Goal: Check status: Check status

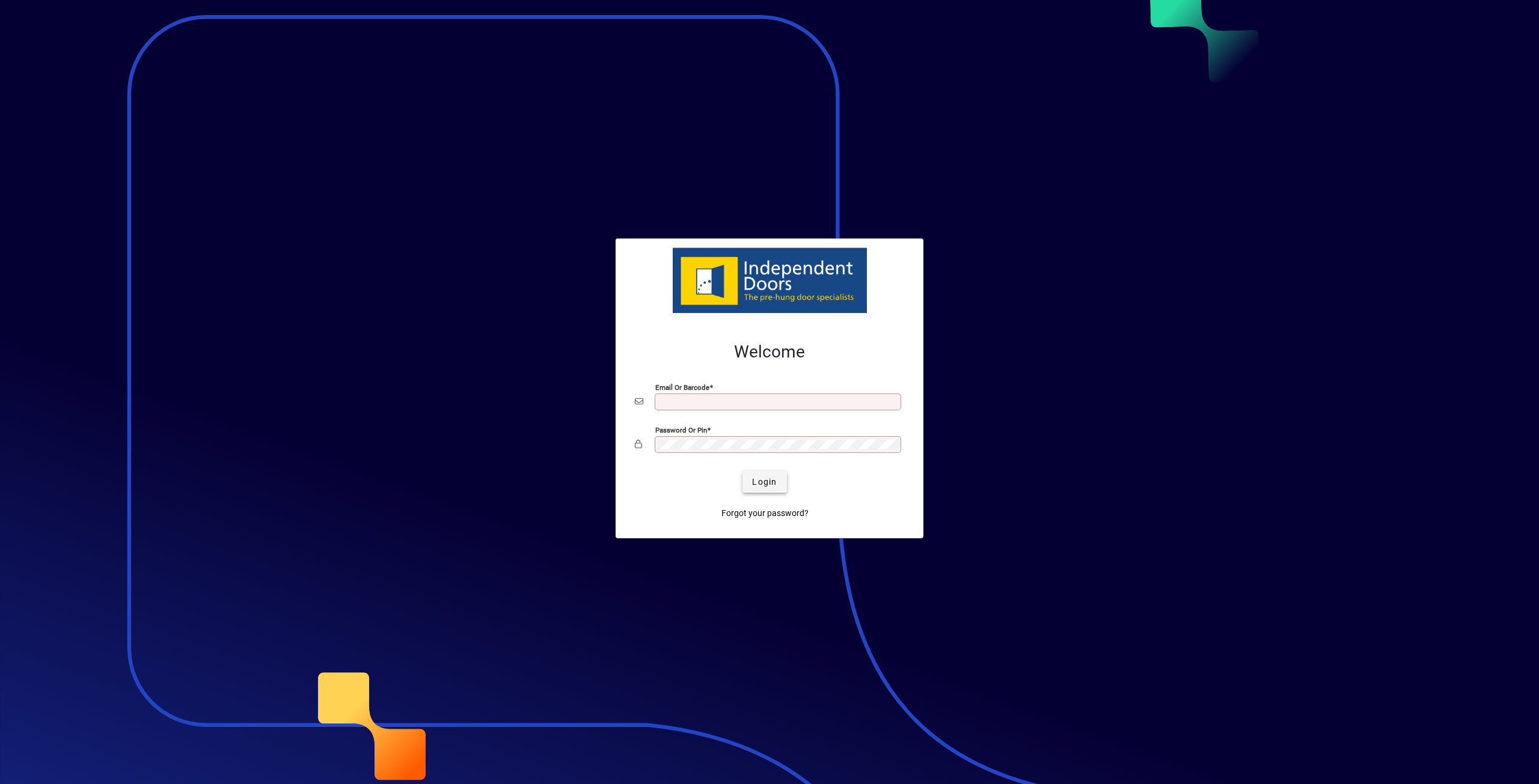
type input "**********"
click at [762, 472] on span "submit" at bounding box center [764, 482] width 44 height 29
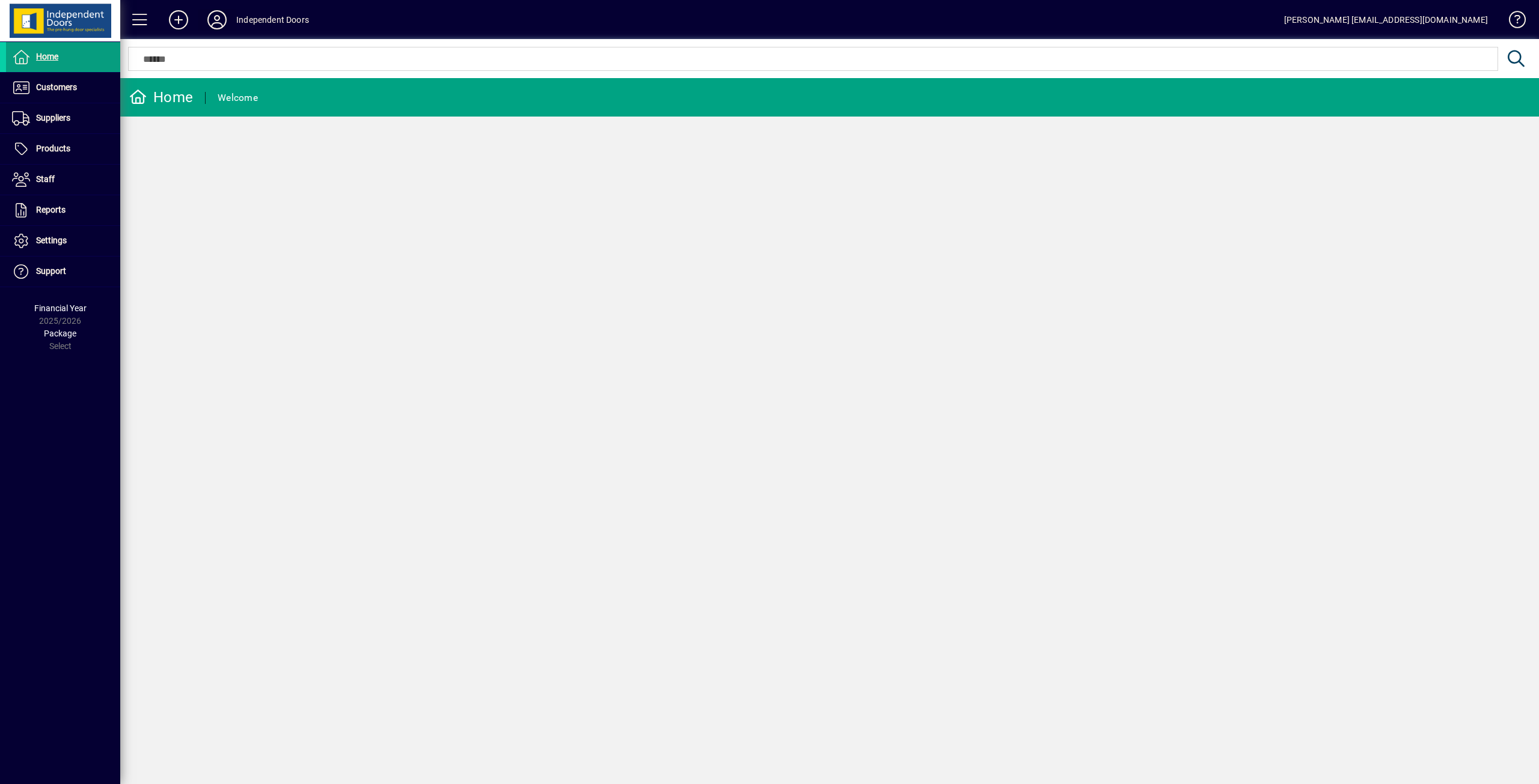
click at [216, 21] on icon at bounding box center [217, 19] width 24 height 19
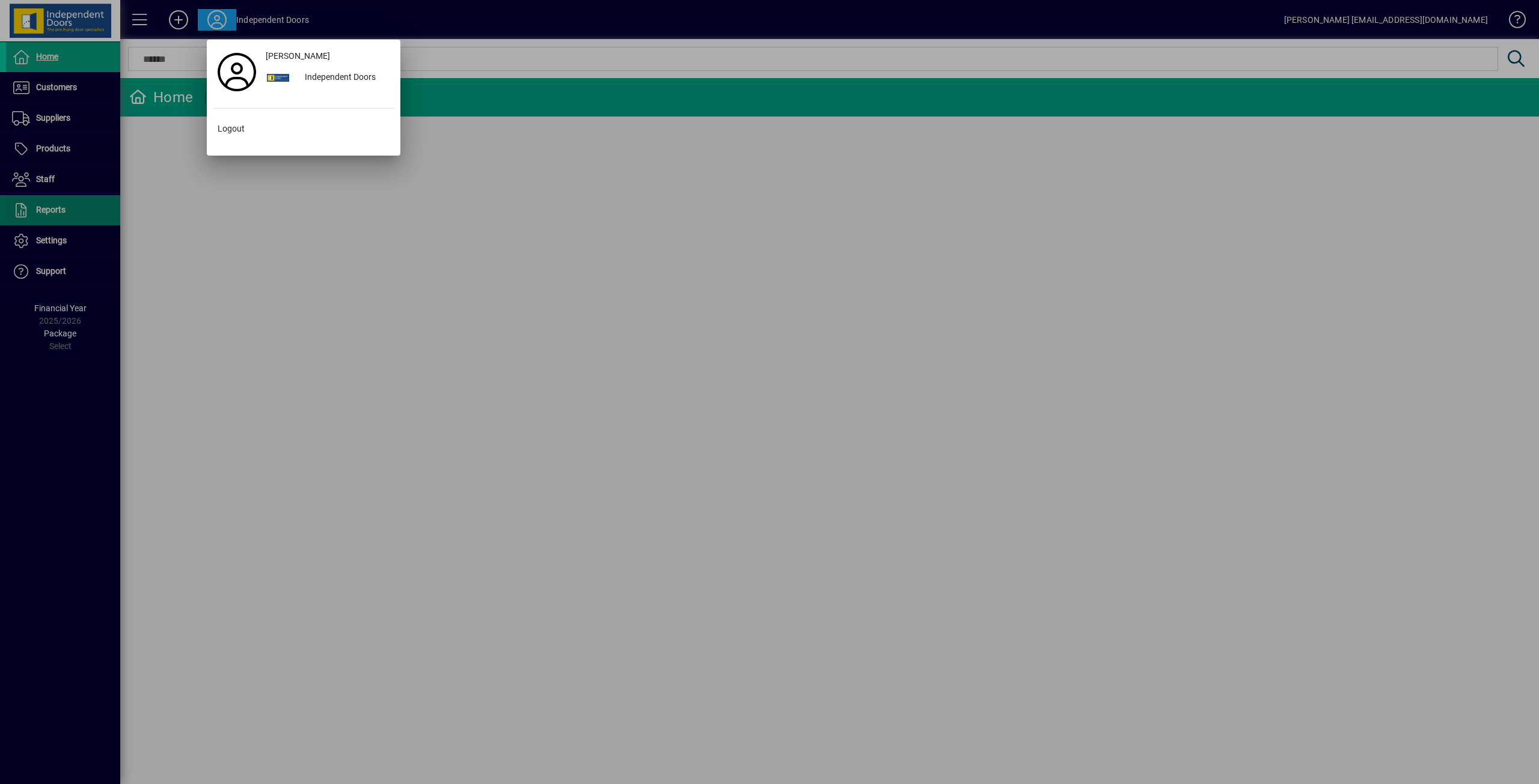
drag, startPoint x: 225, startPoint y: 230, endPoint x: 113, endPoint y: 202, distance: 115.4
click at [226, 230] on div at bounding box center [770, 392] width 1539 height 784
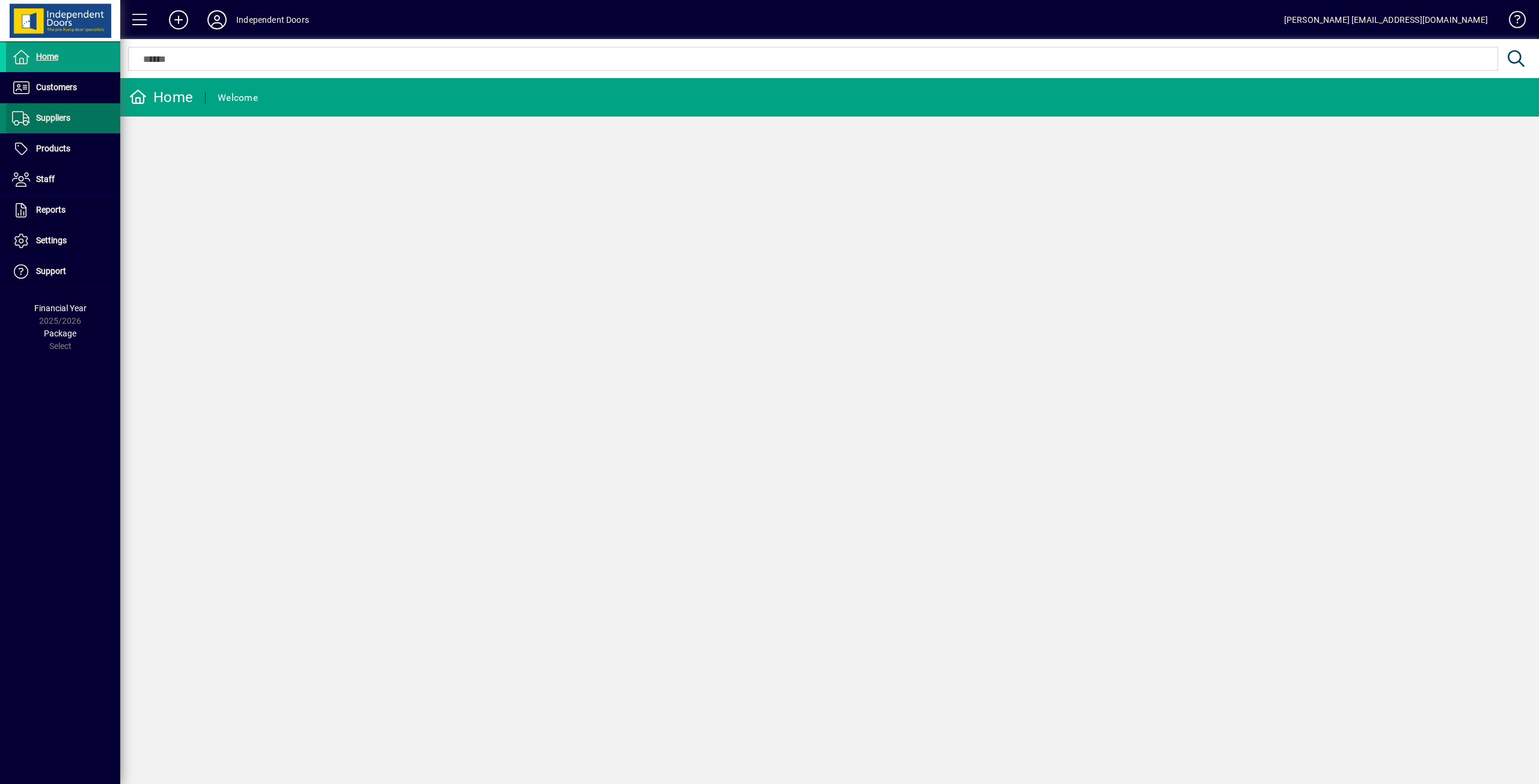
click at [44, 123] on span "Suppliers" at bounding box center [38, 118] width 64 height 14
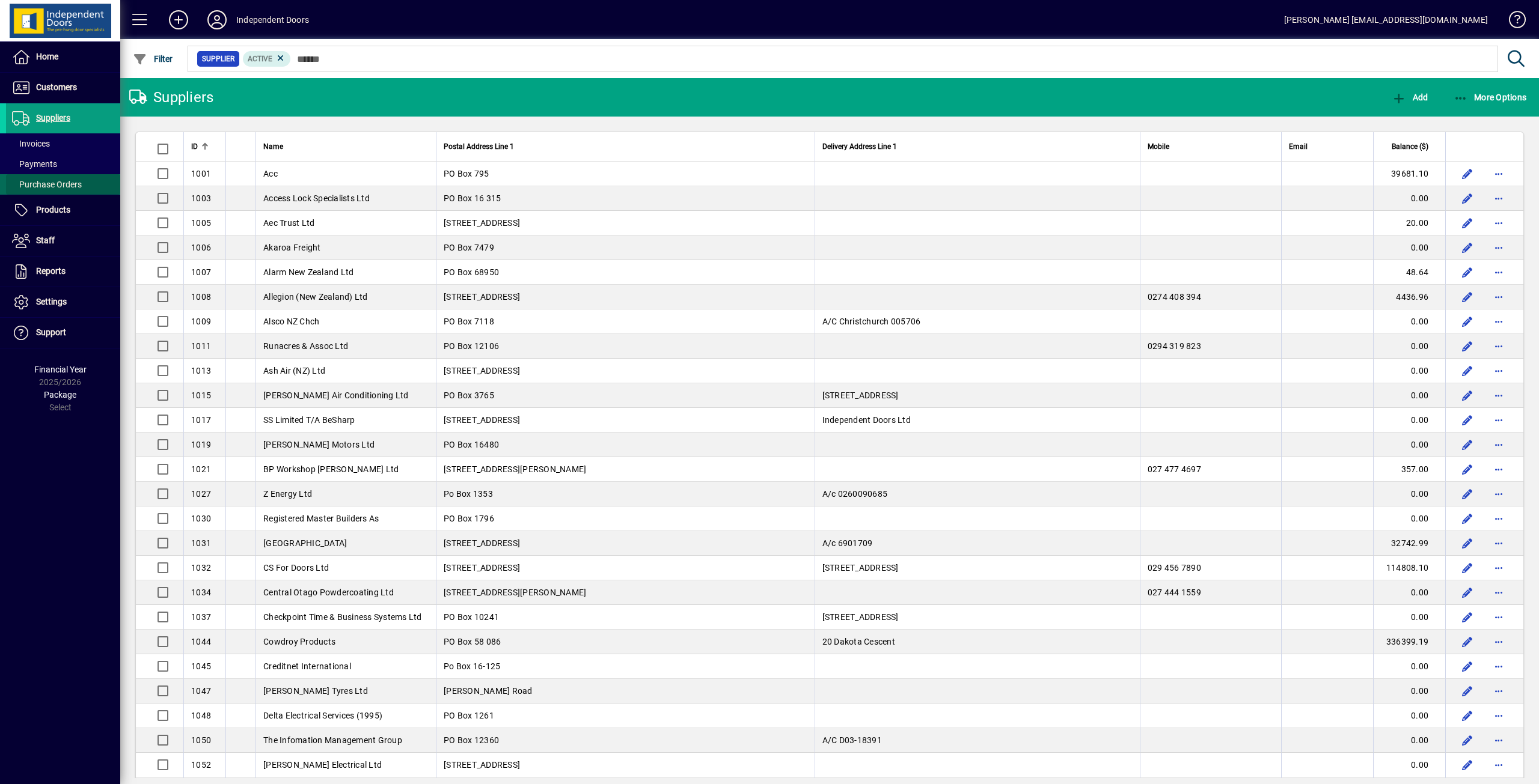
click at [46, 183] on span "Purchase Orders" at bounding box center [47, 184] width 70 height 9
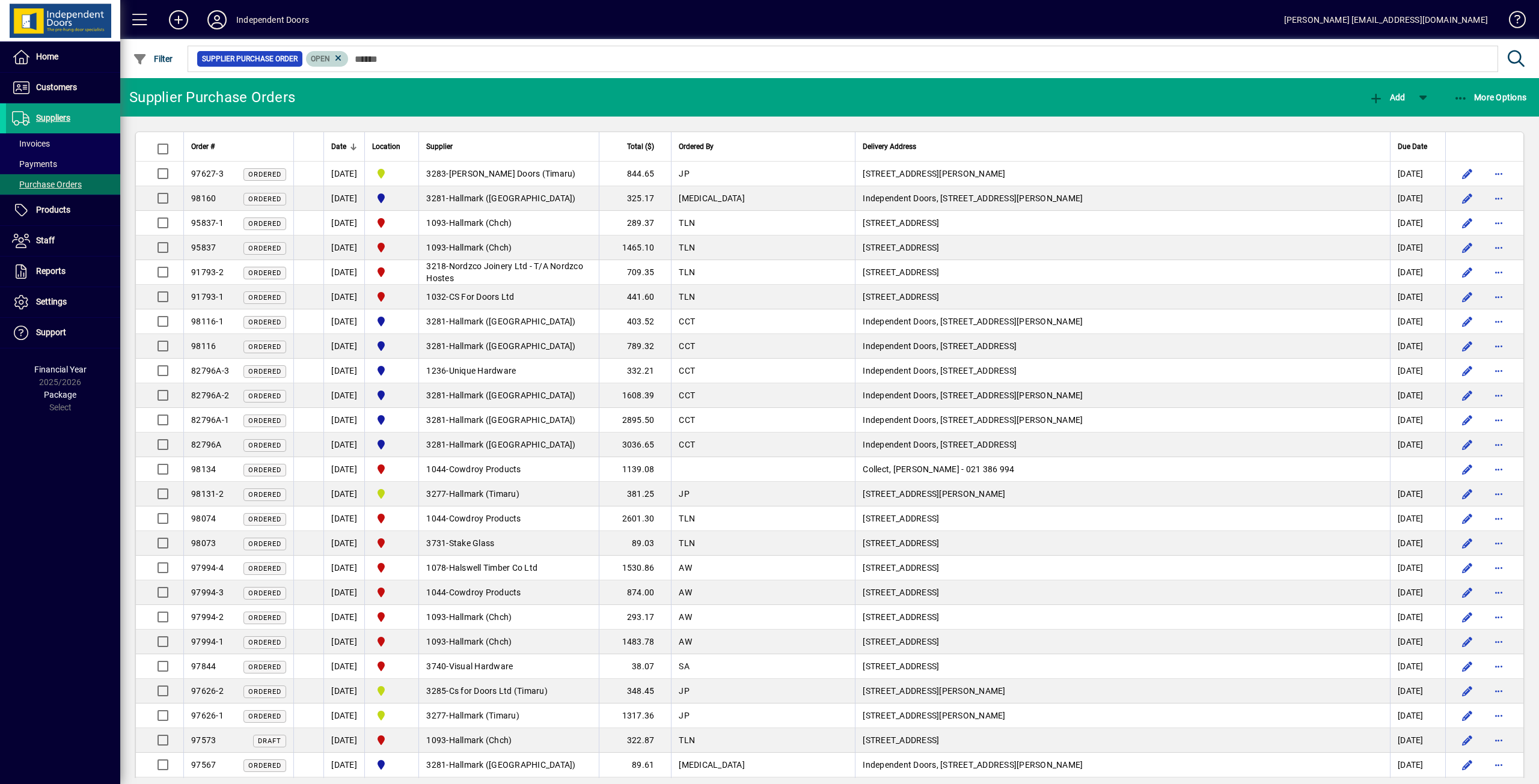
drag, startPoint x: 338, startPoint y: 62, endPoint x: 374, endPoint y: 81, distance: 40.7
click at [338, 63] on icon at bounding box center [338, 58] width 11 height 11
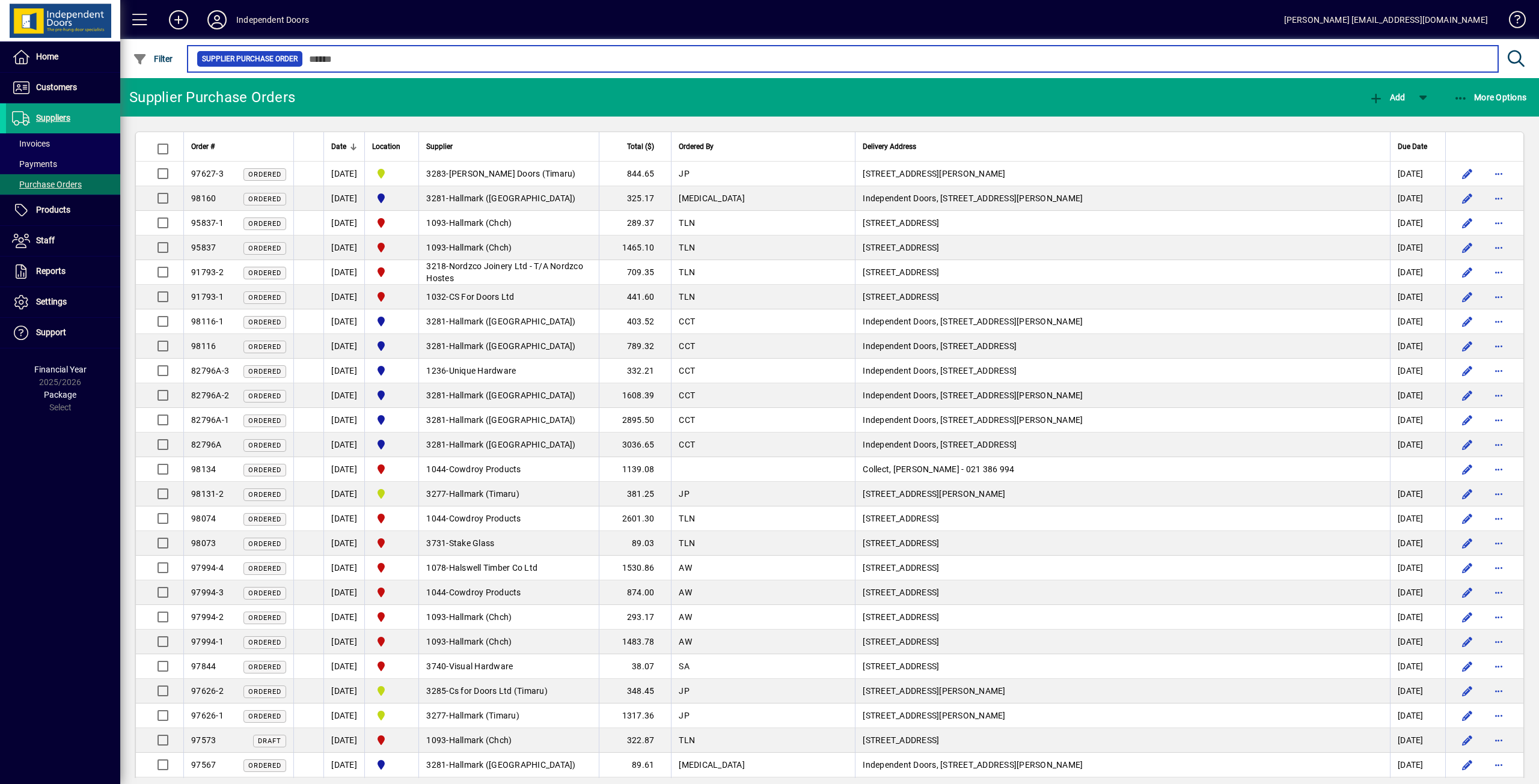
click at [498, 60] on input "text" at bounding box center [895, 59] width 1185 height 17
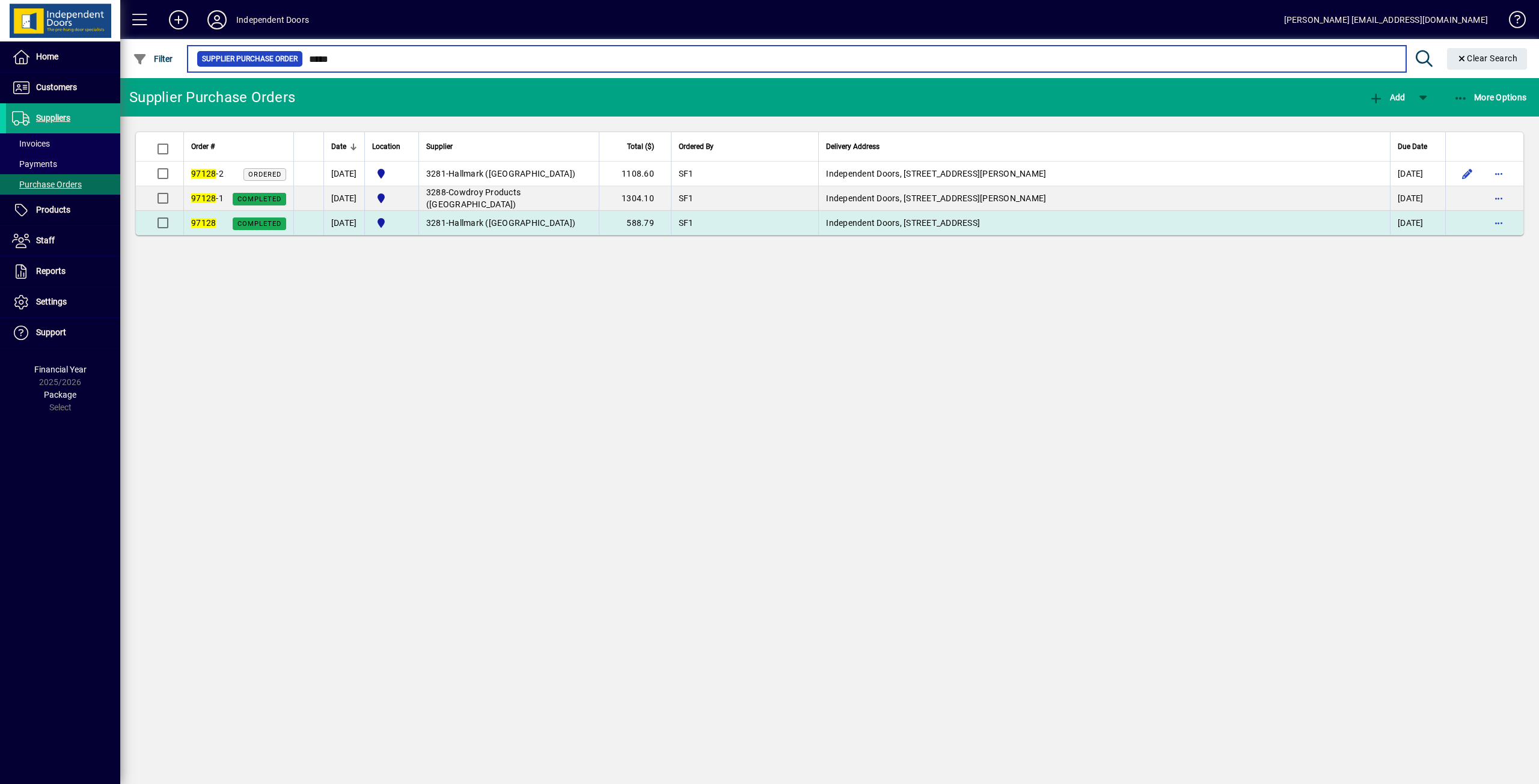
type input "*****"
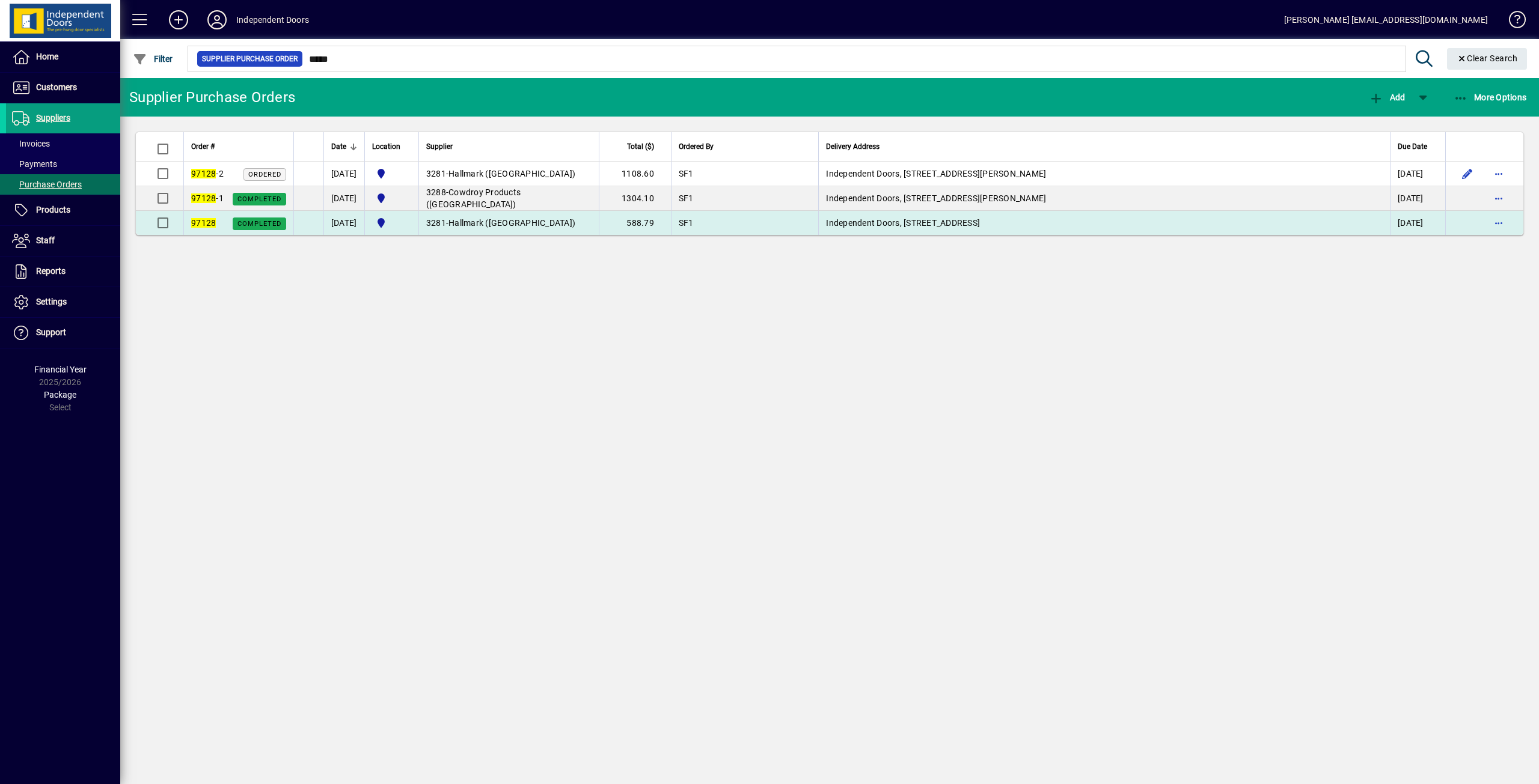
click at [919, 228] on td "Independent Doors, [STREET_ADDRESS]" at bounding box center [1104, 223] width 572 height 24
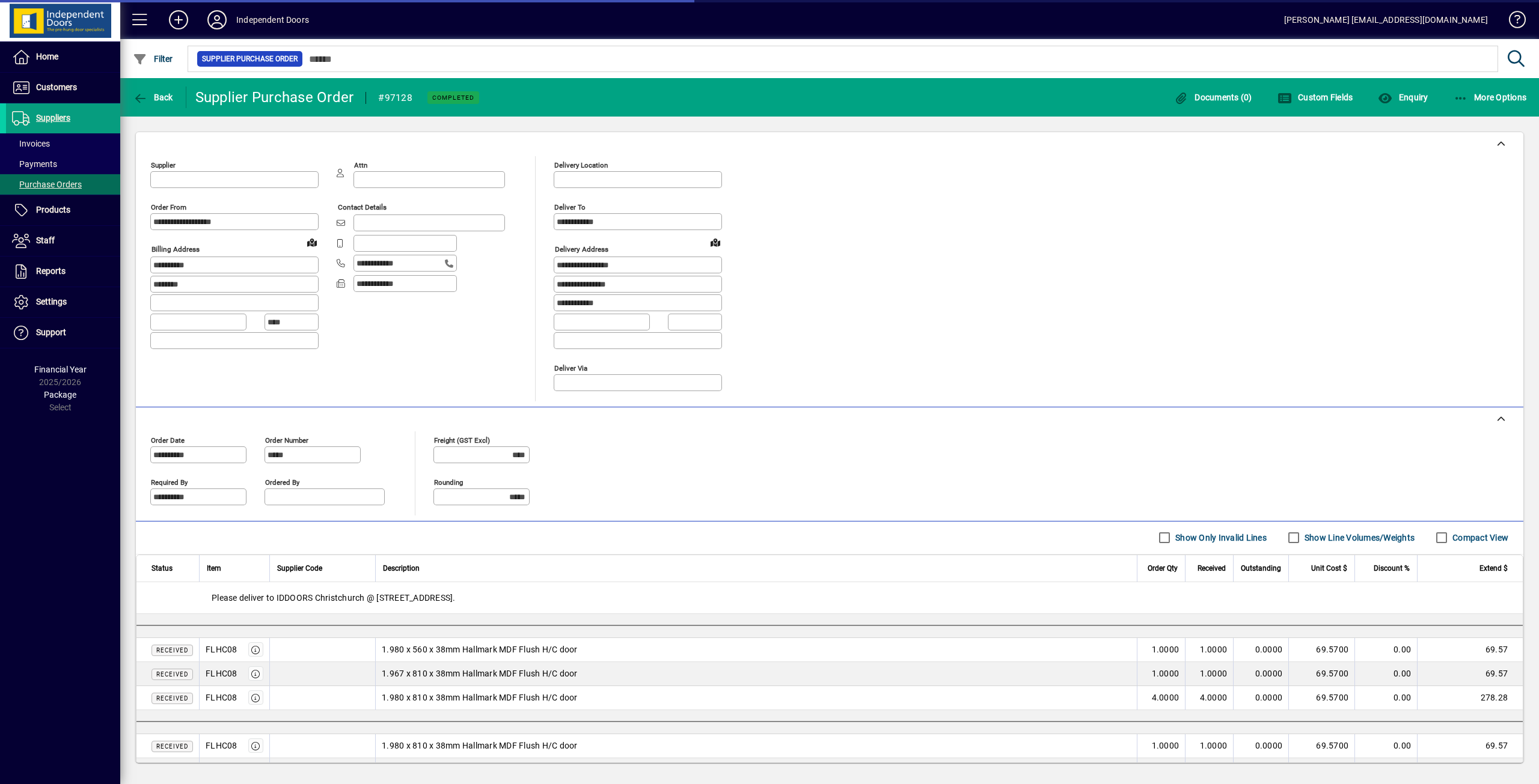
type input "**********"
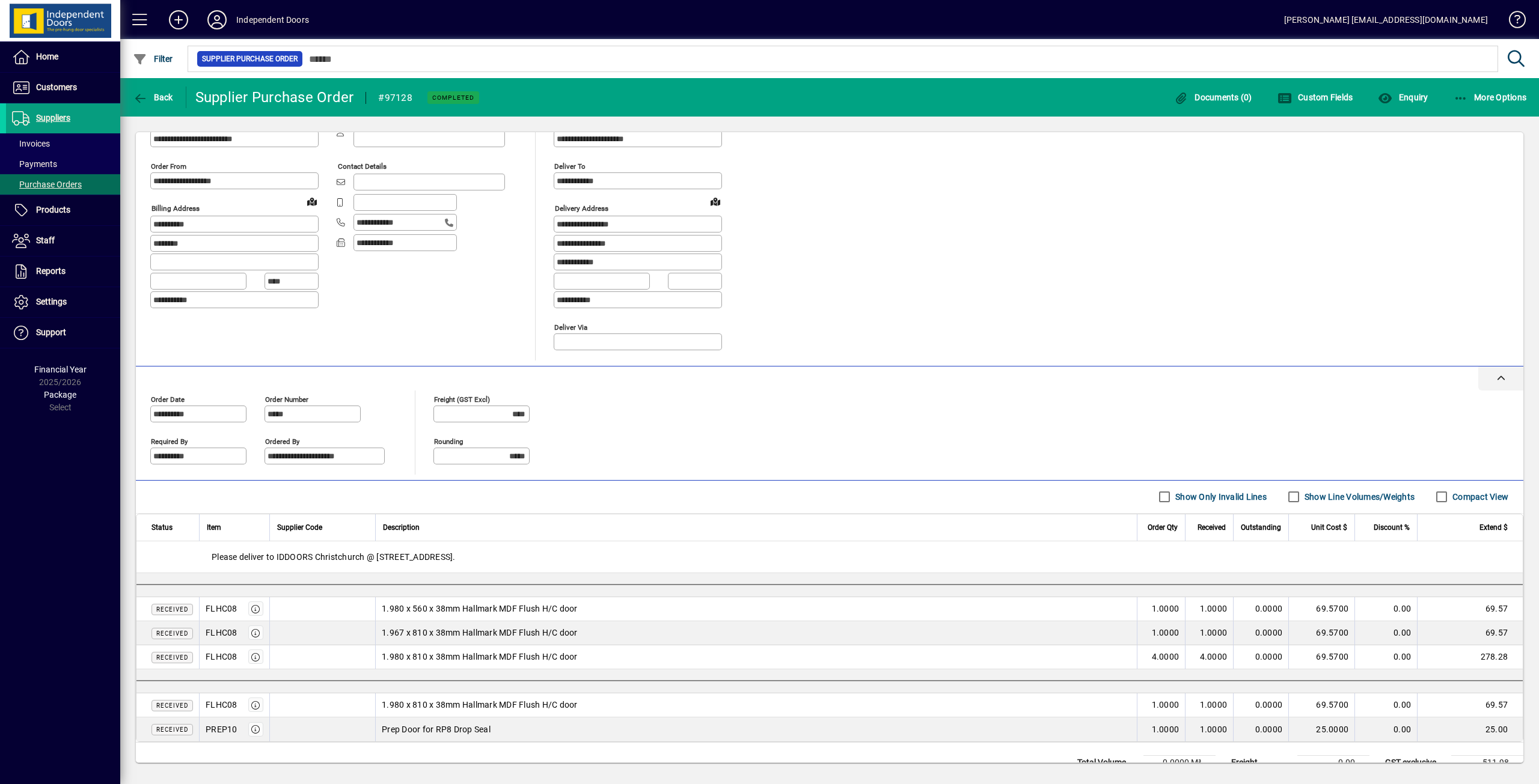
scroll to position [88, 0]
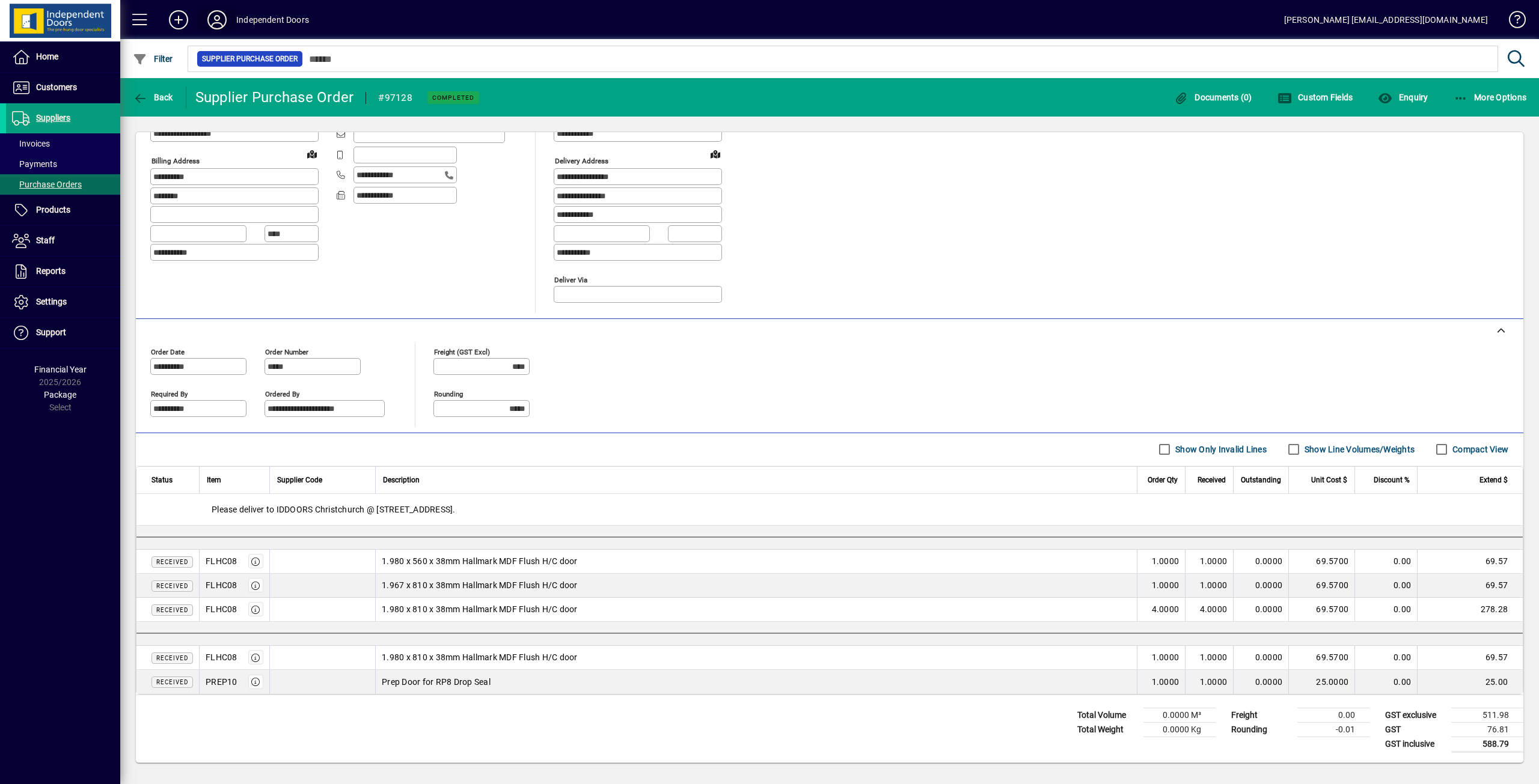
click at [218, 24] on icon at bounding box center [217, 19] width 24 height 19
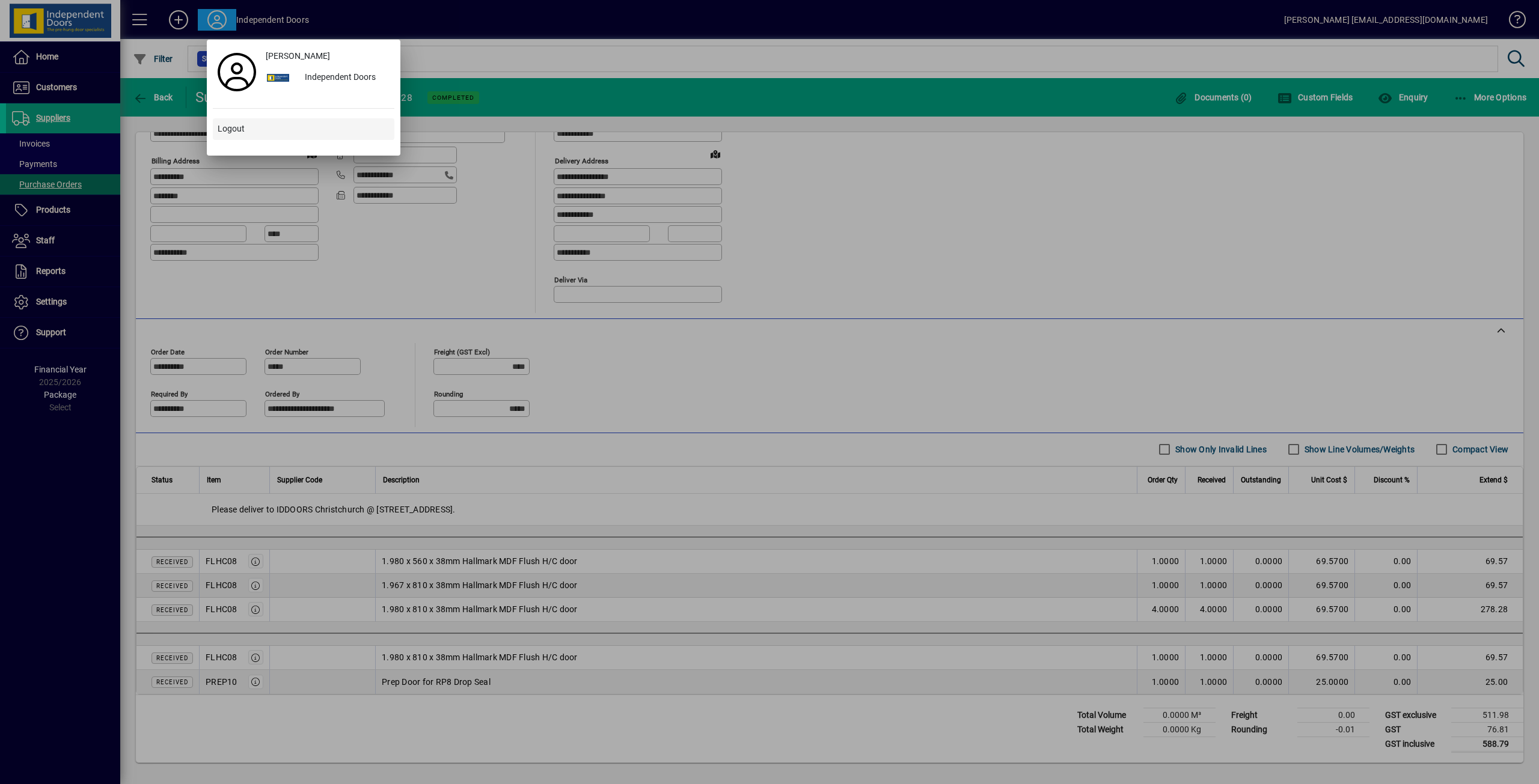
click at [230, 131] on span "Logout" at bounding box center [231, 129] width 27 height 13
